Goal: Information Seeking & Learning: Learn about a topic

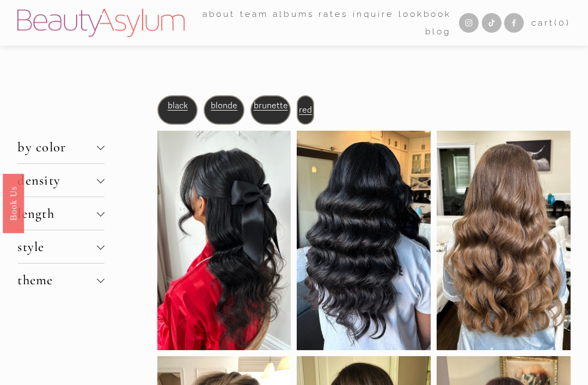
click at [105, 182] on div at bounding box center [101, 180] width 8 height 8
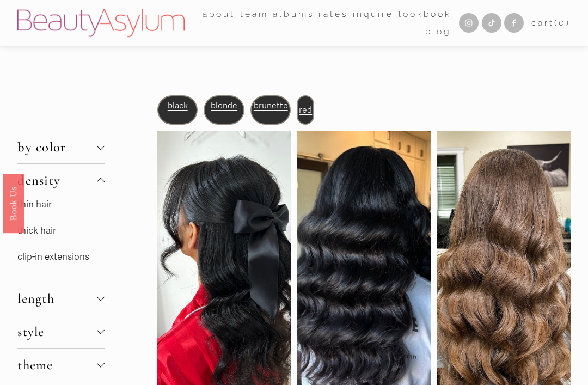
click at [52, 209] on link "thin hair" at bounding box center [34, 204] width 34 height 11
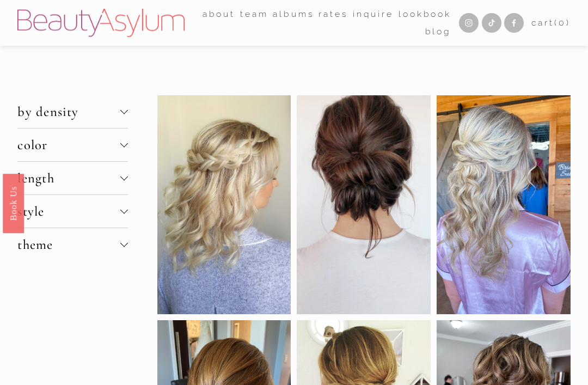
click at [128, 182] on div at bounding box center [124, 178] width 8 height 8
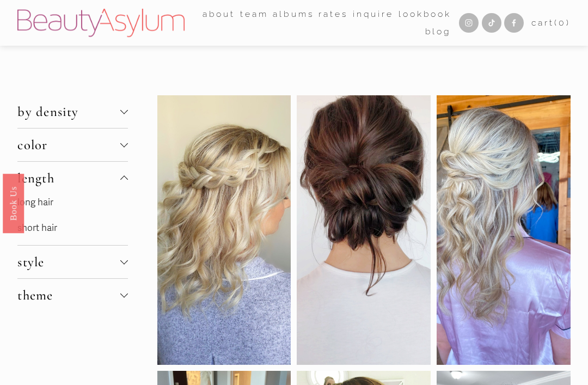
click at [53, 205] on link "long hair" at bounding box center [35, 202] width 36 height 11
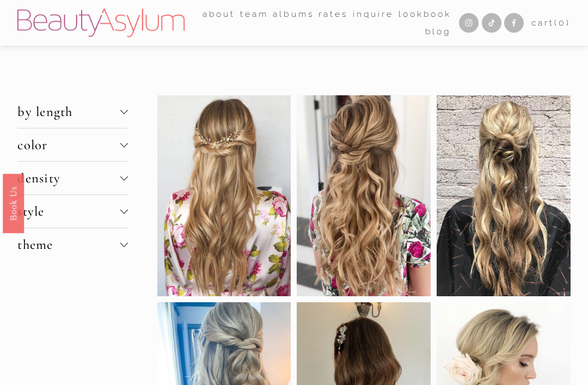
click at [127, 248] on div at bounding box center [124, 245] width 8 height 8
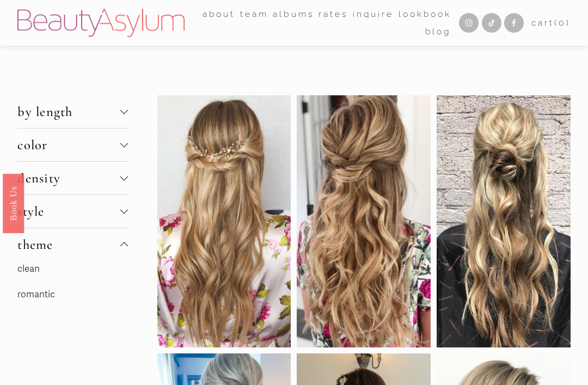
click at [52, 300] on link "romantic" at bounding box center [36, 294] width 38 height 11
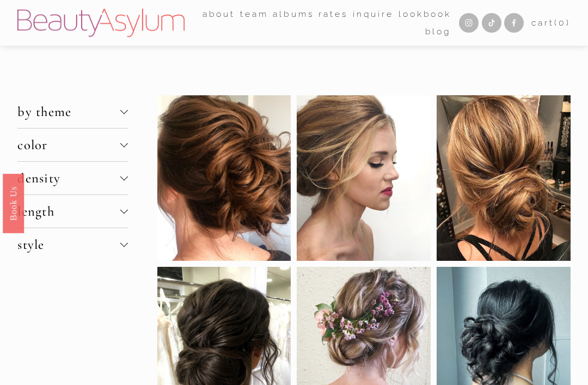
click at [126, 182] on div at bounding box center [124, 178] width 8 height 8
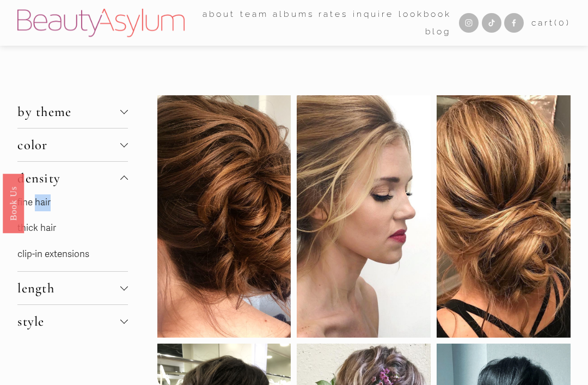
click at [77, 218] on div "fine hair thick hair clip-in extensions" at bounding box center [72, 232] width 111 height 77
click at [39, 208] on link "fine hair" at bounding box center [33, 202] width 33 height 11
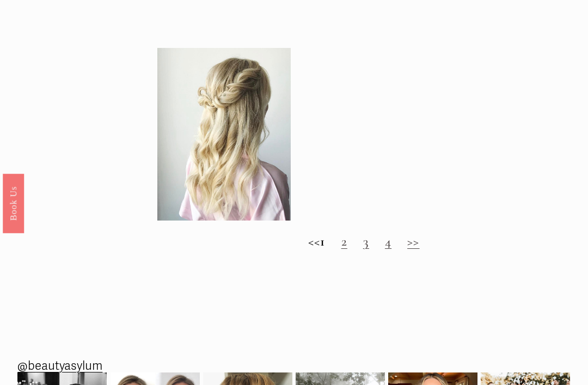
scroll to position [844, 0]
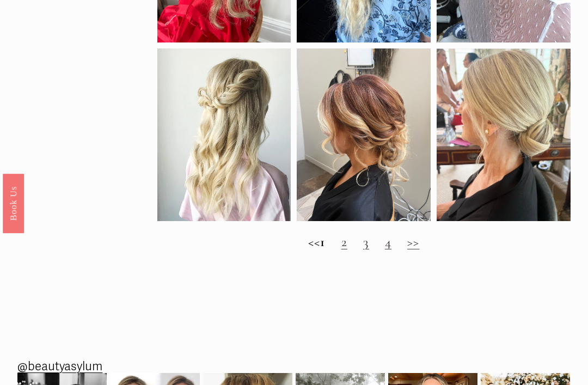
click at [348, 250] on link "2" at bounding box center [345, 242] width 6 height 16
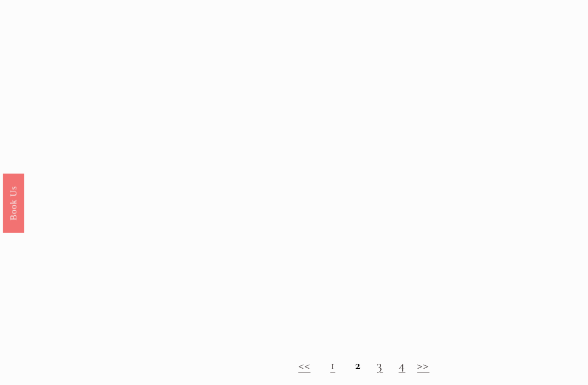
scroll to position [687, 0]
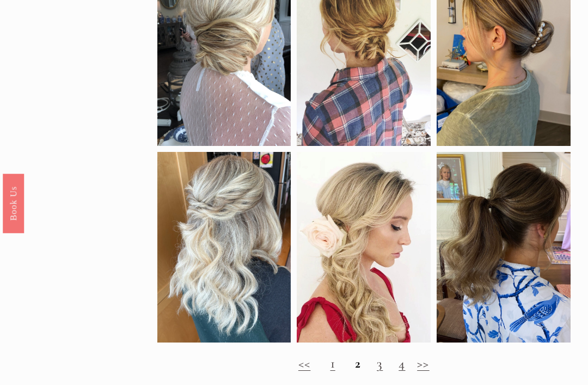
click at [381, 368] on link "3" at bounding box center [380, 363] width 6 height 16
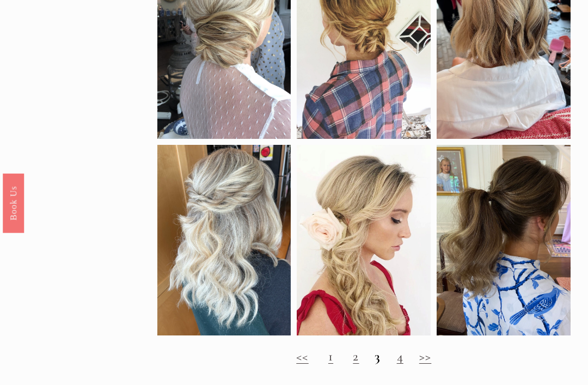
scroll to position [695, 0]
click at [382, 364] on h2 "<< 1 2 3 4 >>" at bounding box center [363, 357] width 413 height 16
click at [403, 364] on link "4" at bounding box center [400, 356] width 7 height 16
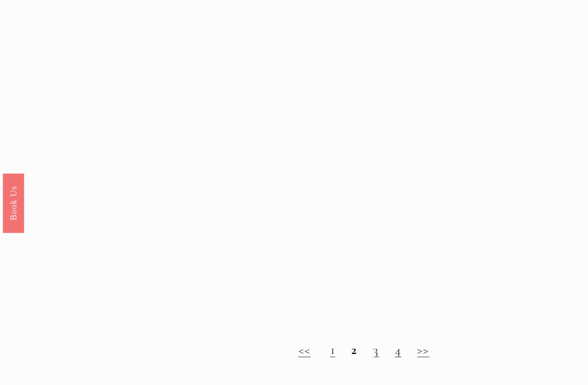
scroll to position [719, 0]
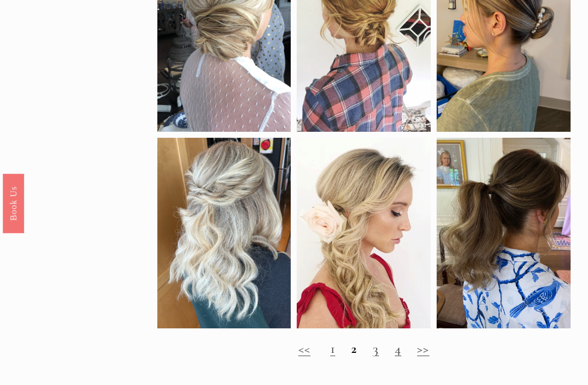
click at [377, 357] on link "3" at bounding box center [376, 348] width 6 height 16
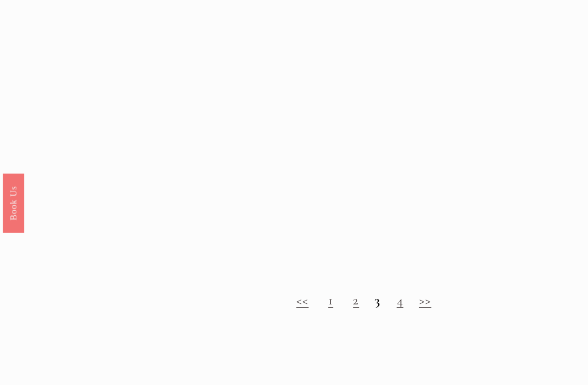
scroll to position [752, 0]
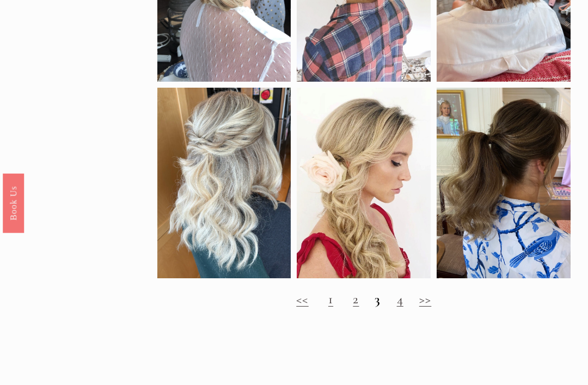
click at [403, 308] on link "4" at bounding box center [400, 299] width 7 height 16
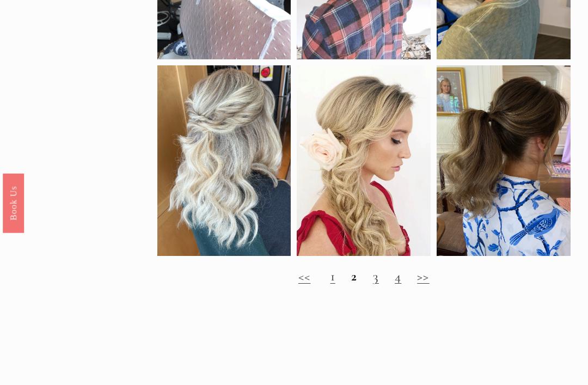
scroll to position [792, 0]
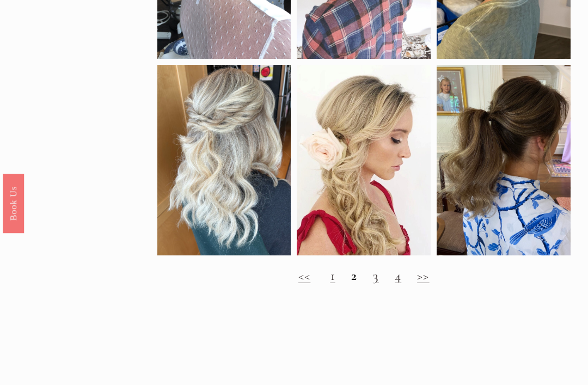
click at [400, 284] on link "4" at bounding box center [398, 275] width 7 height 16
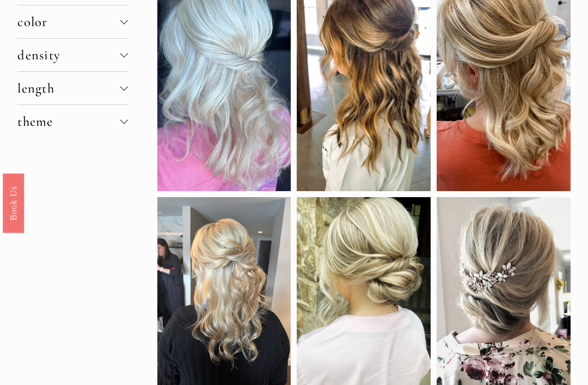
scroll to position [124, 0]
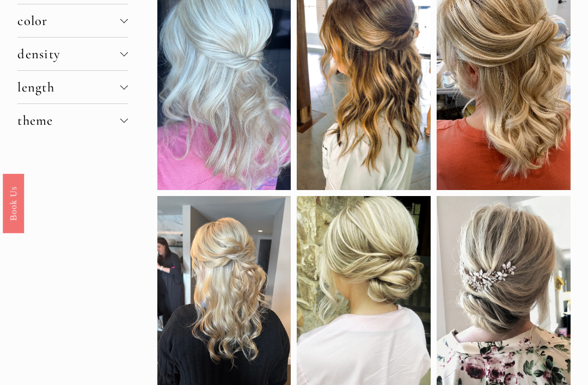
click at [126, 86] on button "length" at bounding box center [72, 87] width 111 height 33
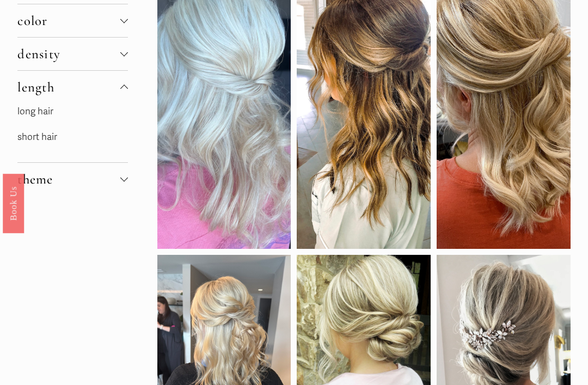
click at [56, 140] on link "short hair" at bounding box center [37, 136] width 40 height 11
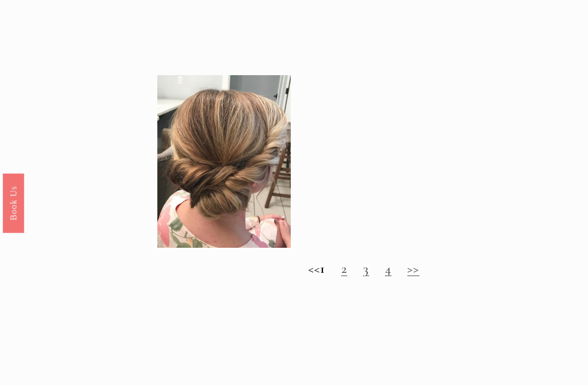
scroll to position [836, 0]
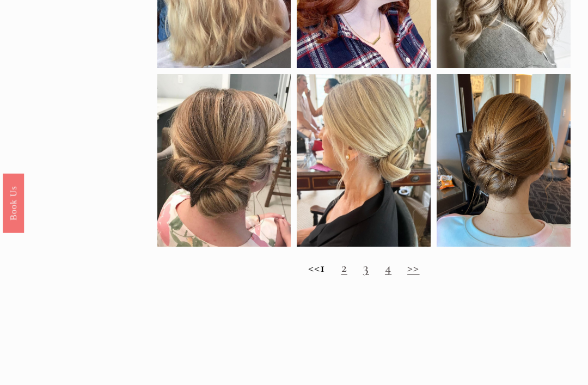
click at [348, 276] on link "2" at bounding box center [345, 268] width 6 height 16
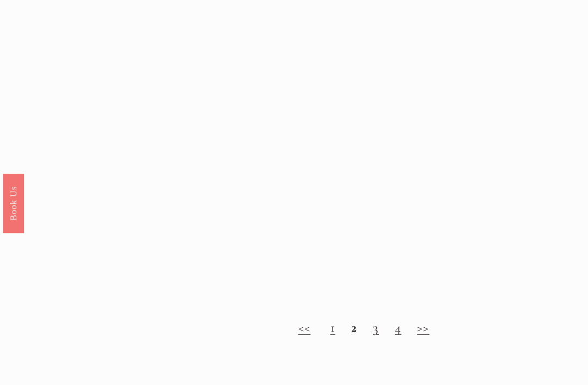
scroll to position [723, 0]
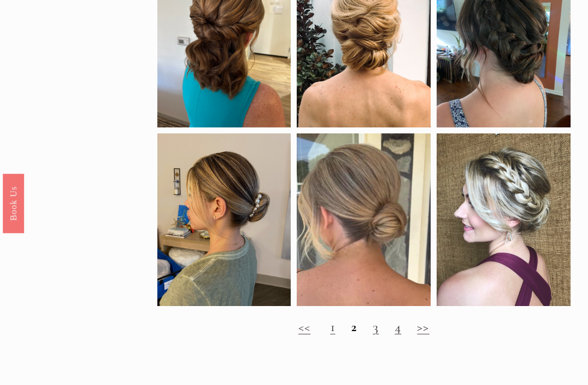
click at [376, 334] on link "3" at bounding box center [376, 327] width 6 height 16
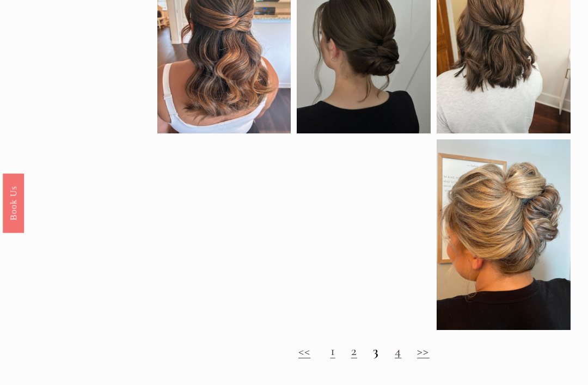
scroll to position [699, 0]
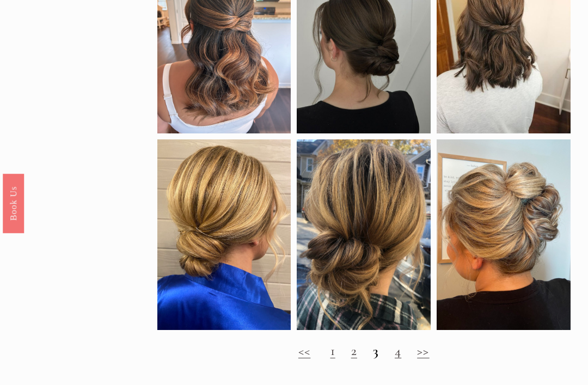
click at [400, 359] on link "4" at bounding box center [398, 351] width 7 height 16
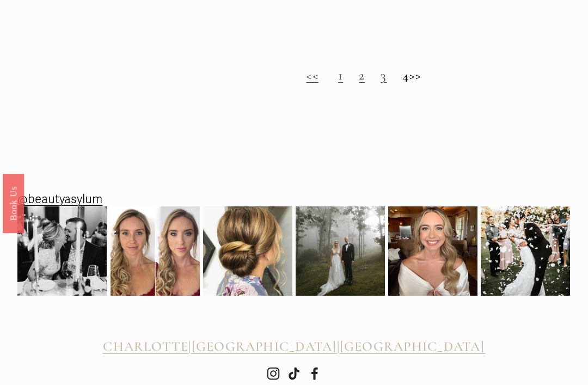
scroll to position [941, 0]
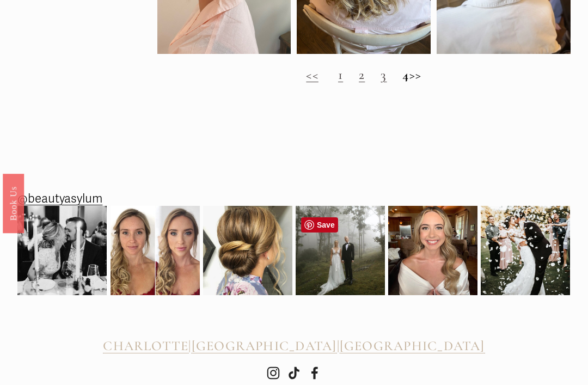
click at [349, 266] on img at bounding box center [340, 250] width 89 height 89
